Goal: Navigation & Orientation: Find specific page/section

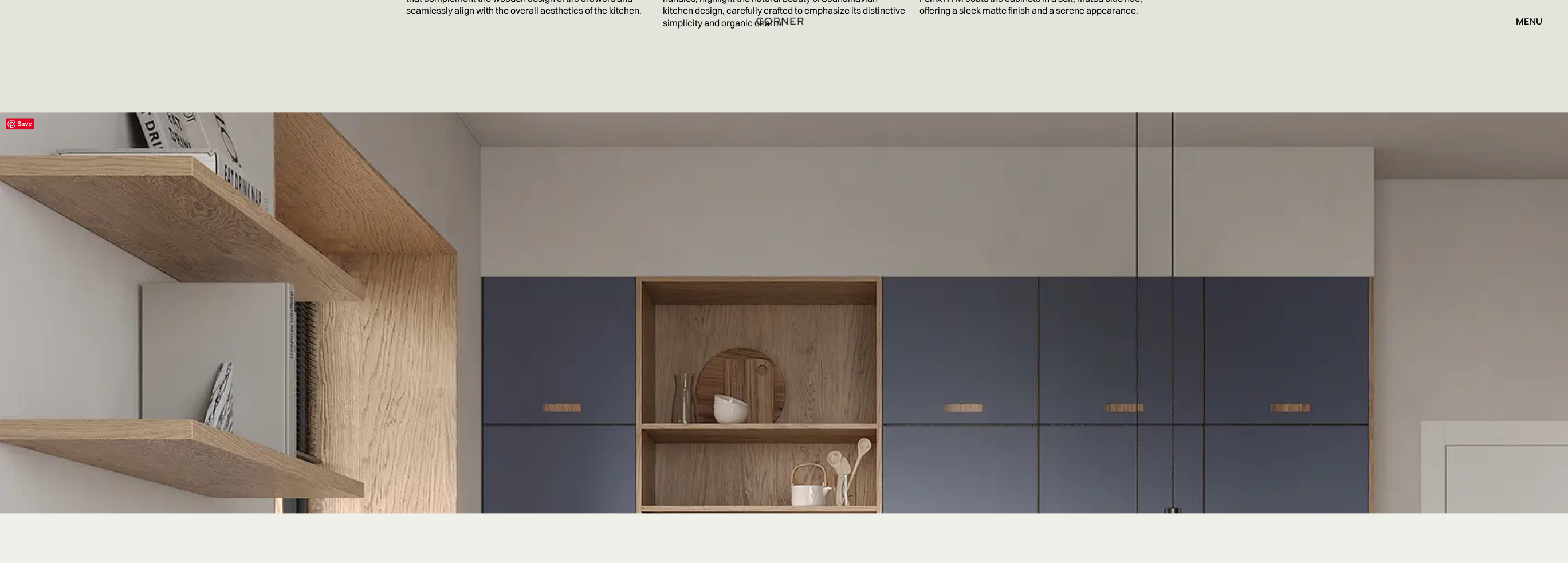
scroll to position [2233, 0]
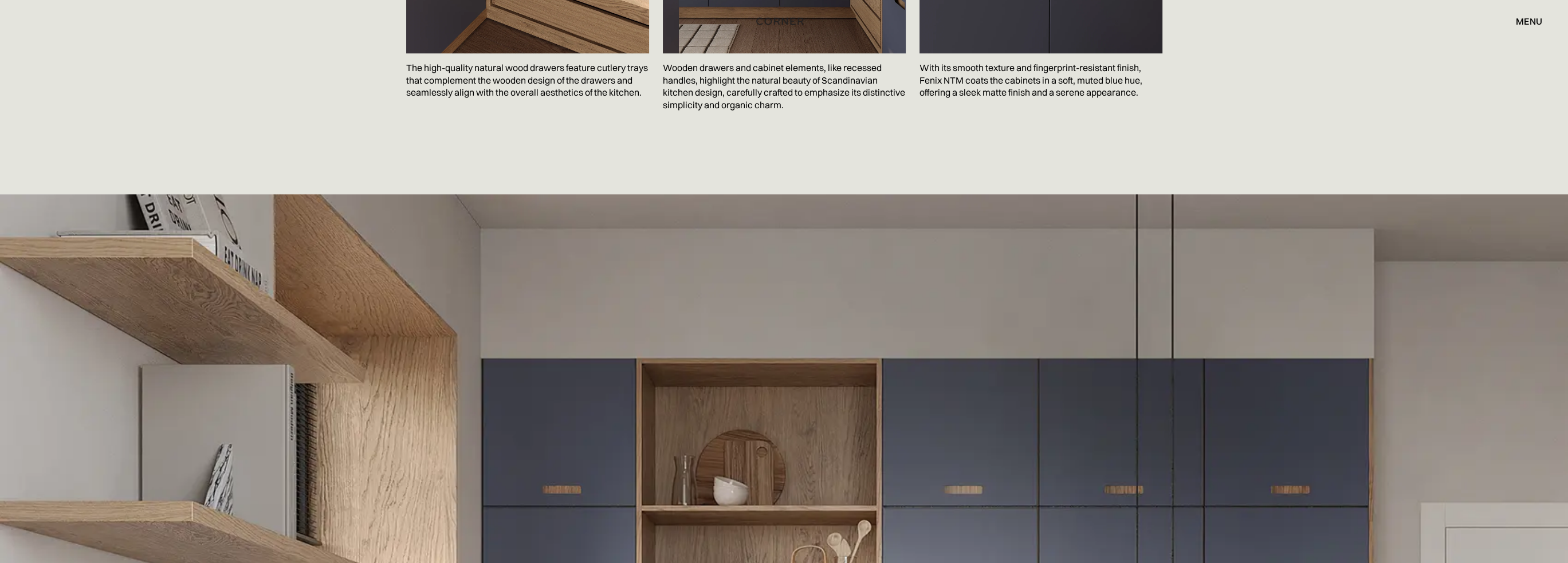
click at [1533, 19] on div "menu" at bounding box center [1529, 21] width 26 height 9
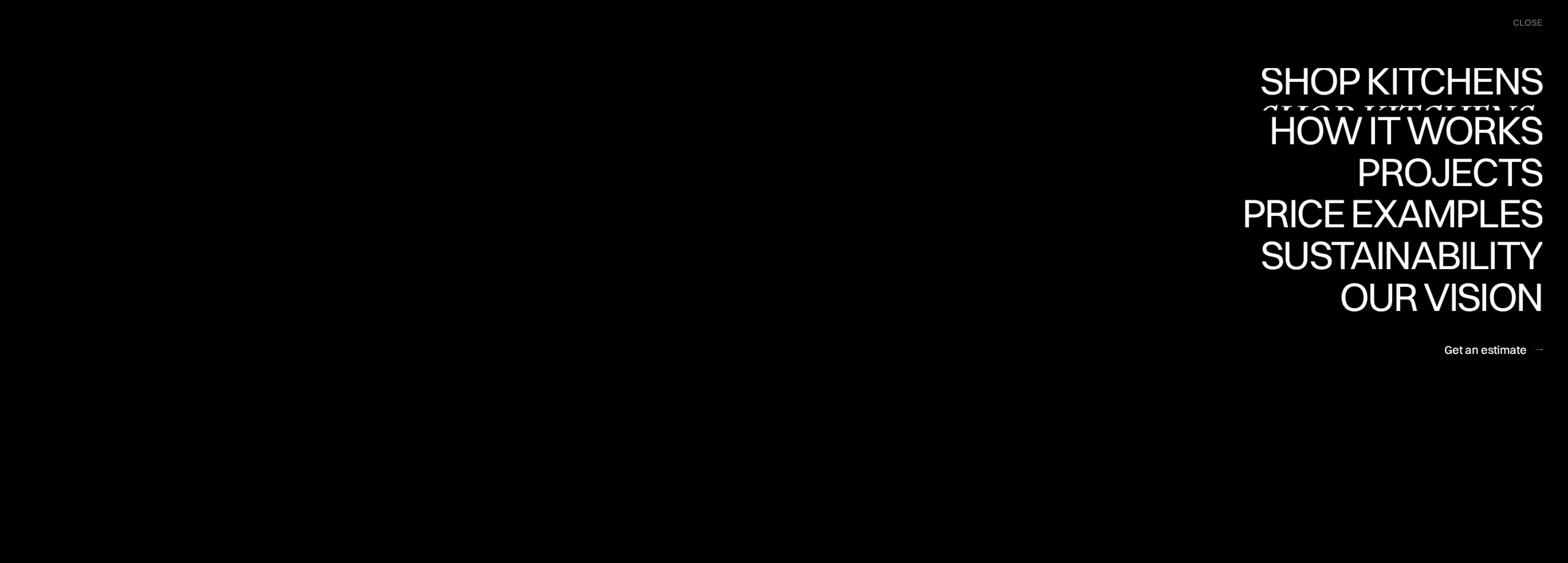
click at [1441, 103] on div "Shop Kitchens" at bounding box center [1398, 120] width 288 height 40
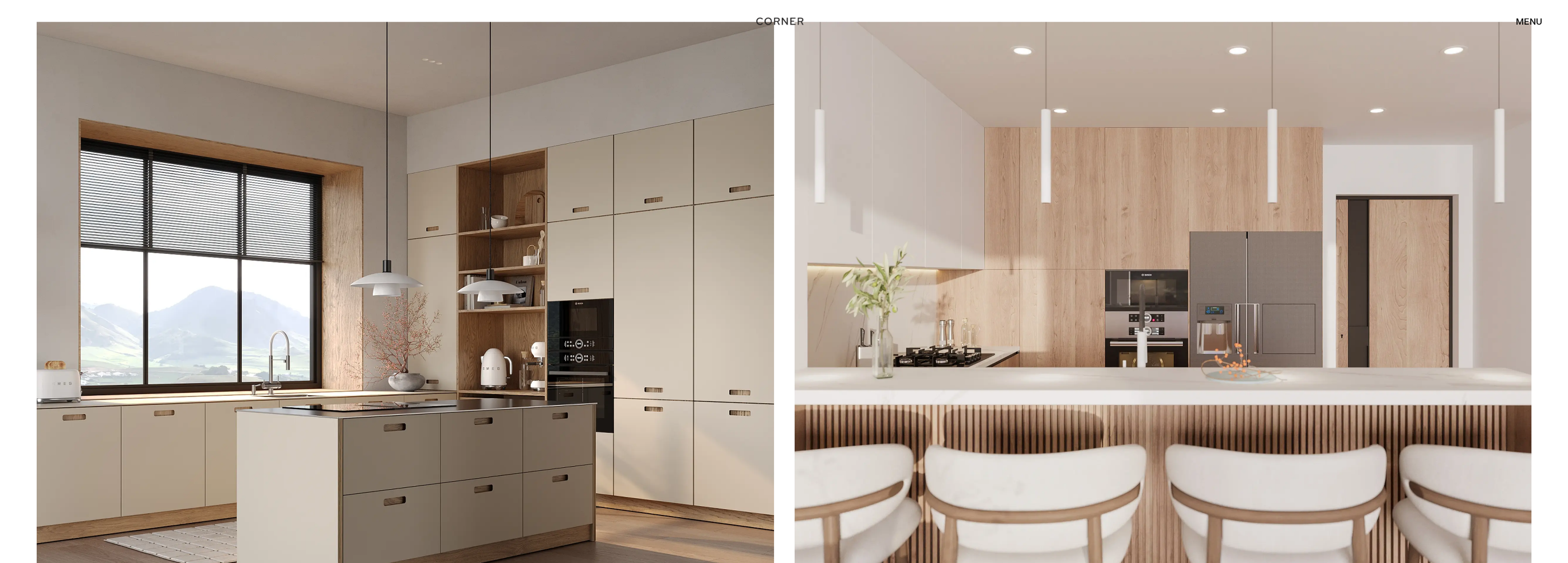
scroll to position [2518, 0]
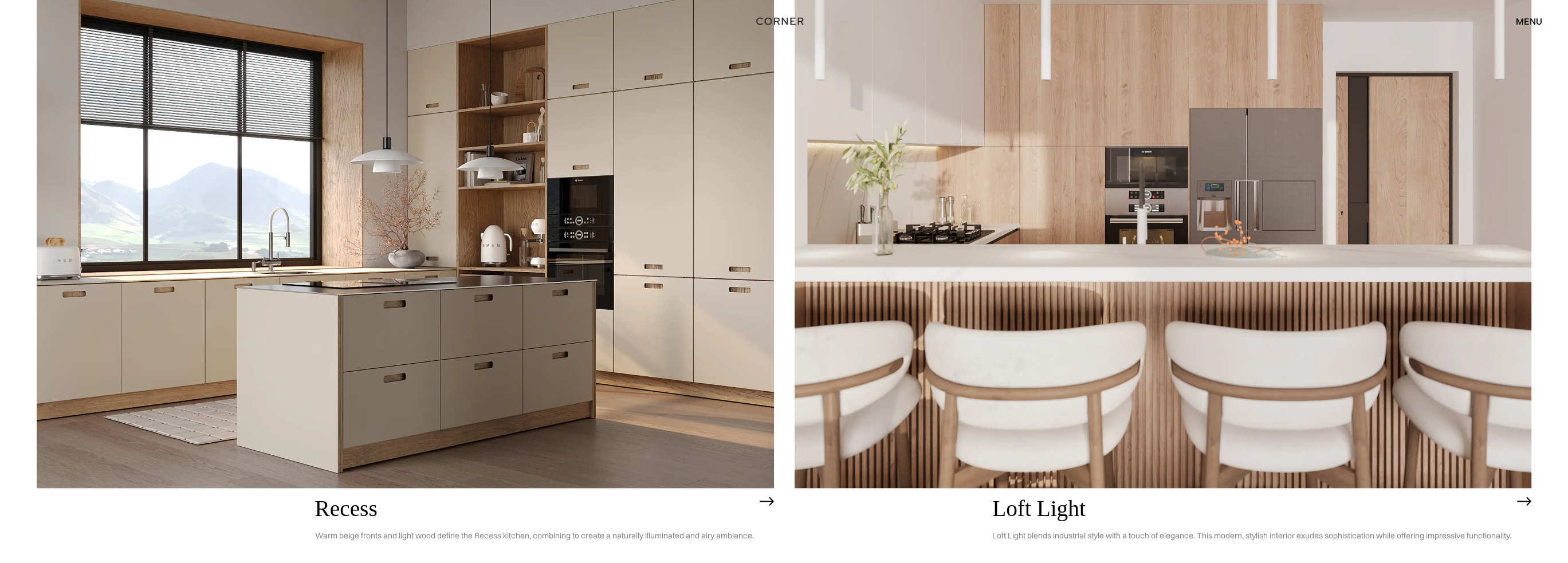
click at [343, 364] on img at bounding box center [406, 193] width 737 height 589
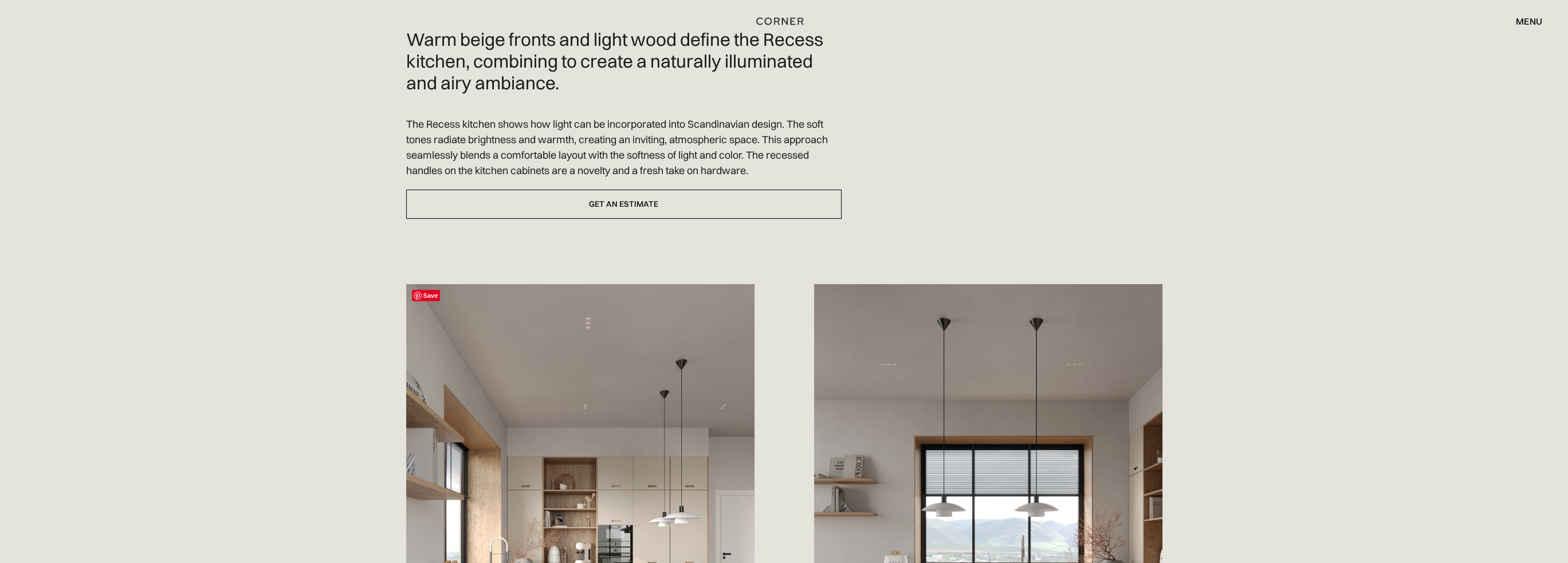
scroll to position [744, 0]
